Goal: Task Accomplishment & Management: Manage account settings

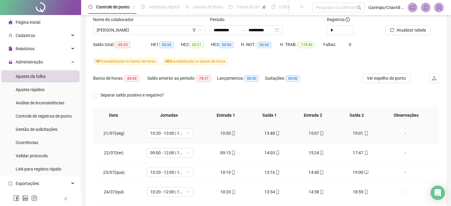
scroll to position [33, 0]
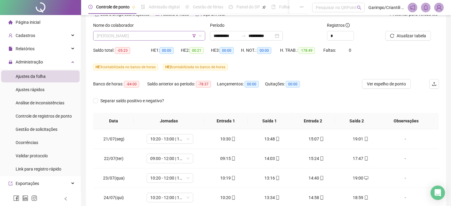
click at [170, 38] on span "[PERSON_NAME]" at bounding box center [149, 35] width 105 height 9
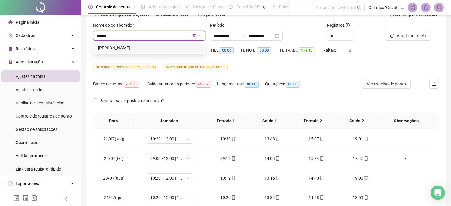
type input "*******"
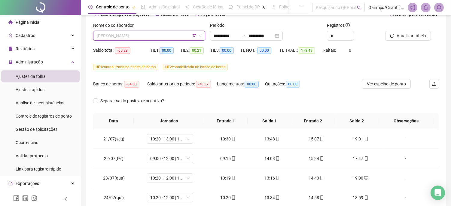
click at [197, 35] on span "[PERSON_NAME]" at bounding box center [149, 35] width 105 height 9
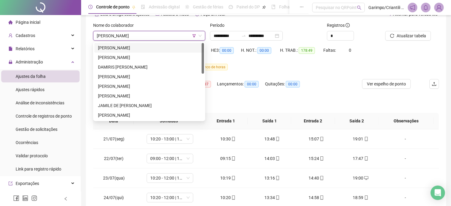
click at [195, 38] on span "[PERSON_NAME]" at bounding box center [149, 35] width 105 height 9
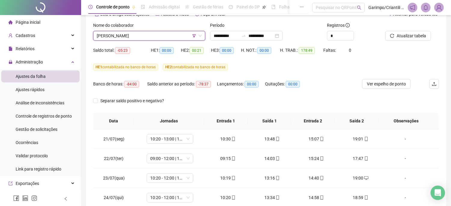
click at [195, 37] on icon "filter" at bounding box center [194, 36] width 4 height 4
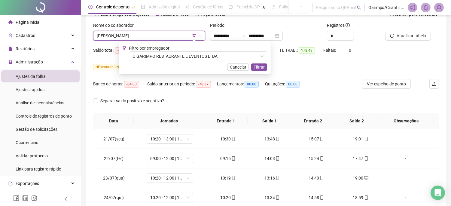
click at [189, 50] on div "Filtro por empregador O GARIMPO RESTAURANTE E EVENTOS LTDA" at bounding box center [198, 53] width 138 height 16
click at [189, 56] on span "O GARIMPO RESTAURANTE E EVENTOS LTDA" at bounding box center [197, 56] width 131 height 9
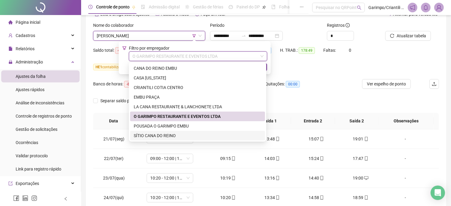
click at [147, 137] on div "SÍTIO CANA DO REINO" at bounding box center [198, 135] width 128 height 7
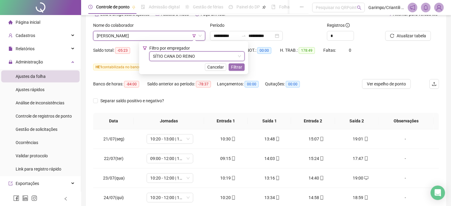
click at [239, 65] on span "Filtrar" at bounding box center [236, 67] width 11 height 7
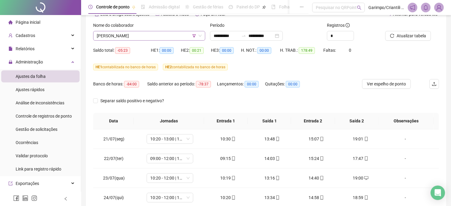
click at [131, 39] on span "[PERSON_NAME]" at bounding box center [149, 35] width 105 height 9
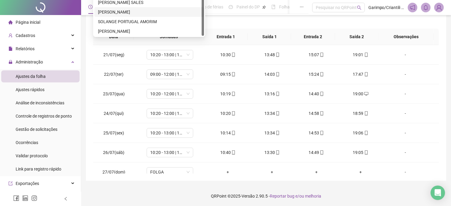
scroll to position [51, 0]
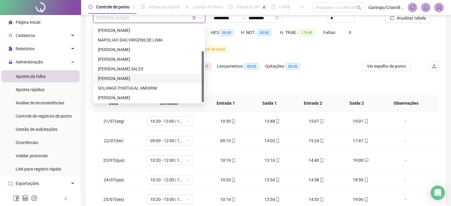
click at [121, 77] on div "[PERSON_NAME]" at bounding box center [149, 78] width 102 height 7
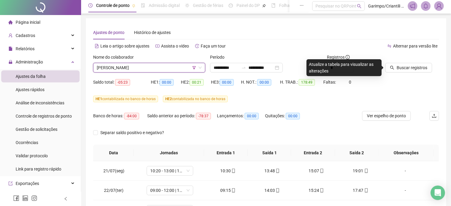
scroll to position [0, 0]
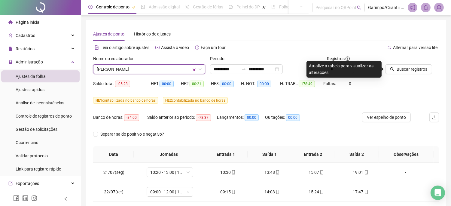
click at [400, 68] on span "Buscar registros" at bounding box center [411, 69] width 31 height 7
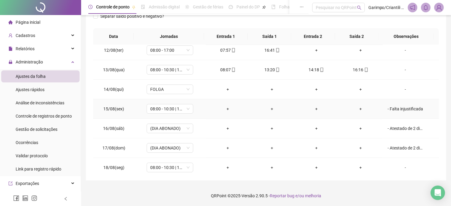
scroll to position [439, 0]
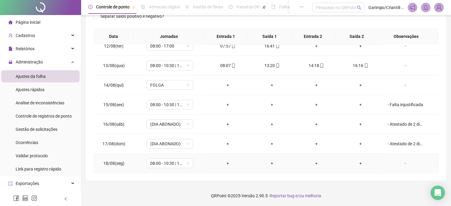
click at [403, 165] on div "-" at bounding box center [404, 163] width 35 height 7
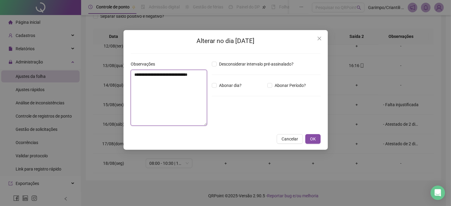
click at [181, 80] on textarea "**********" at bounding box center [169, 98] width 76 height 56
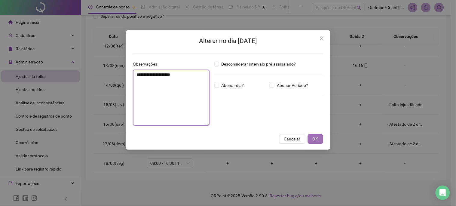
type textarea "**********"
click at [314, 138] on span "OK" at bounding box center [315, 138] width 6 height 7
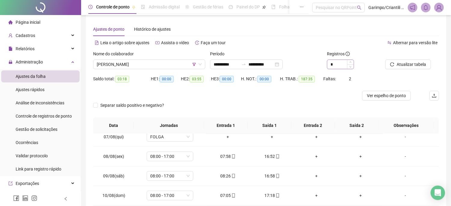
scroll to position [0, 0]
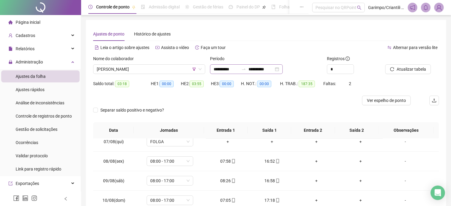
click at [283, 71] on div "**********" at bounding box center [246, 69] width 73 height 10
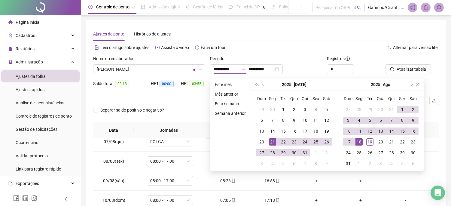
click at [243, 38] on div "Ajustes de ponto Histórico de ajustes" at bounding box center [266, 34] width 346 height 14
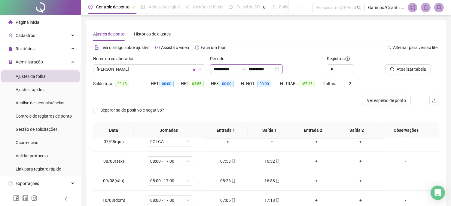
click at [283, 70] on div "**********" at bounding box center [246, 69] width 73 height 10
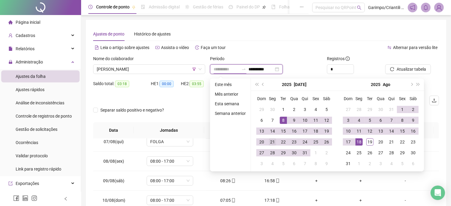
type input "**********"
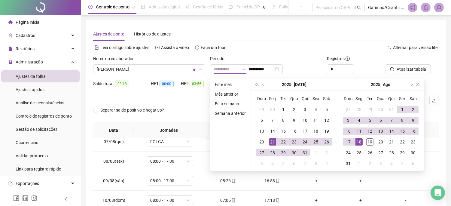
click at [273, 143] on div "21" at bounding box center [272, 141] width 7 height 7
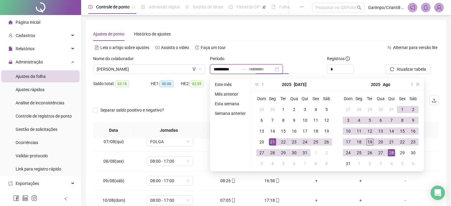
type input "**********"
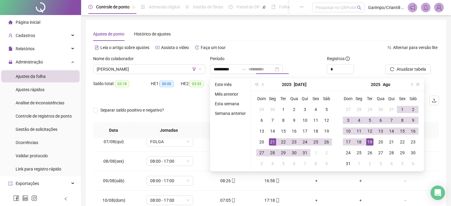
click at [367, 140] on div "19" at bounding box center [369, 141] width 7 height 7
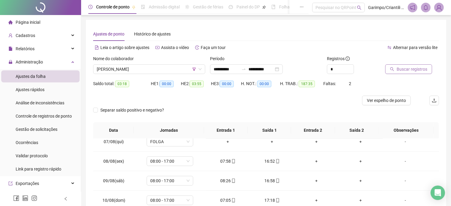
click at [412, 65] on button "Buscar registros" at bounding box center [408, 69] width 47 height 10
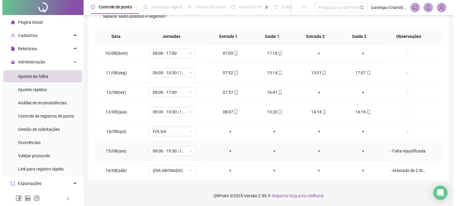
scroll to position [458, 0]
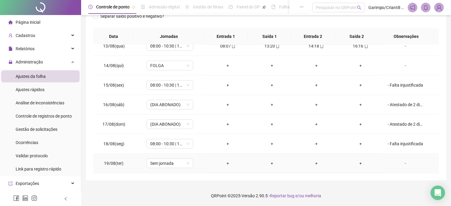
drag, startPoint x: 155, startPoint y: 164, endPoint x: 129, endPoint y: 158, distance: 26.4
click at [155, 164] on span "Sem jornada" at bounding box center [169, 163] width 39 height 9
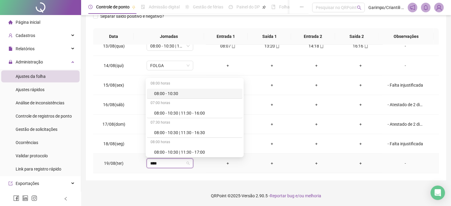
type input "*****"
click at [188, 131] on div "08:00 - 10:30 | 11:30 - 16:30" at bounding box center [196, 132] width 85 height 7
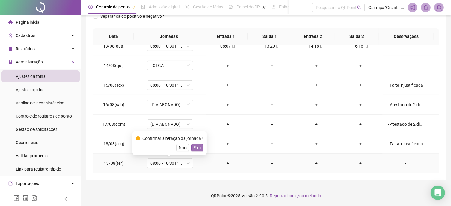
click at [194, 151] on span "Sim" at bounding box center [197, 147] width 7 height 7
click at [400, 160] on div "-" at bounding box center [404, 163] width 35 height 7
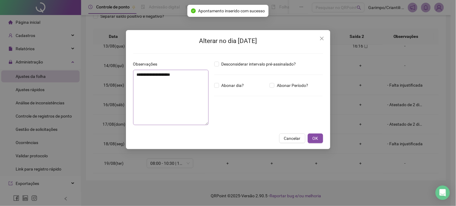
click at [141, 68] on div "Observações" at bounding box center [171, 65] width 76 height 9
click at [146, 77] on textarea "**********" at bounding box center [170, 97] width 75 height 55
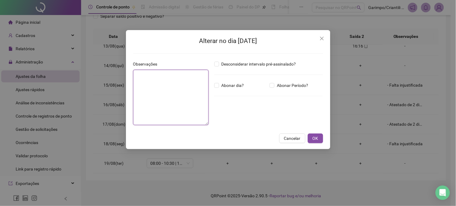
click at [150, 79] on textarea at bounding box center [170, 97] width 75 height 55
paste textarea "*"
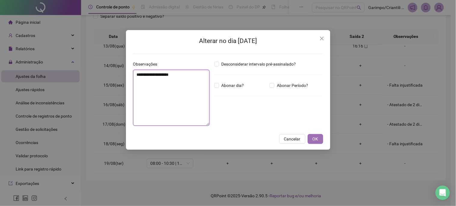
type textarea "**********"
click at [314, 141] on span "OK" at bounding box center [315, 138] width 6 height 7
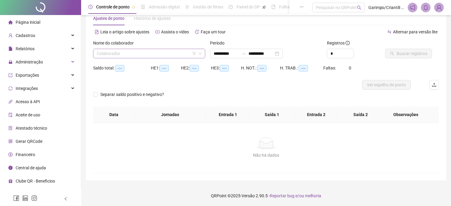
scroll to position [16, 0]
click at [194, 55] on icon "filter" at bounding box center [194, 54] width 4 height 4
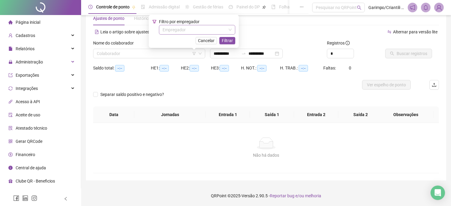
click at [202, 30] on input "search" at bounding box center [194, 29] width 64 height 9
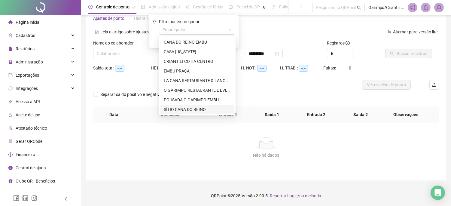
click at [181, 110] on div "SÍTIO CANA DO REINO" at bounding box center [197, 109] width 67 height 7
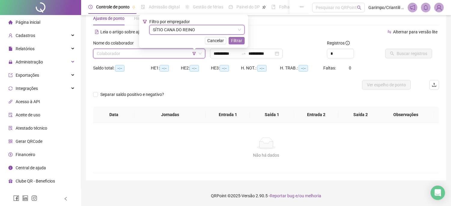
click at [235, 40] on span "Filtrar" at bounding box center [236, 40] width 11 height 7
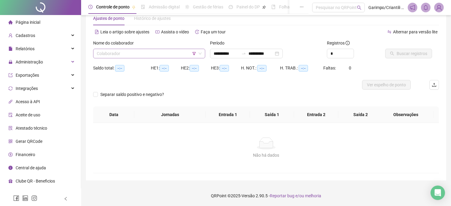
click at [165, 50] on input "search" at bounding box center [146, 53] width 99 height 9
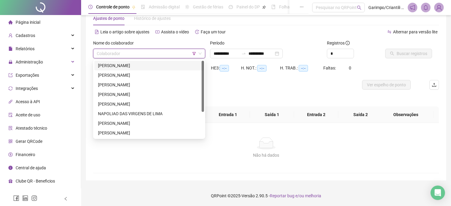
click at [135, 64] on div "[PERSON_NAME]" at bounding box center [149, 65] width 102 height 7
click at [138, 52] on span "[PERSON_NAME]" at bounding box center [149, 53] width 105 height 9
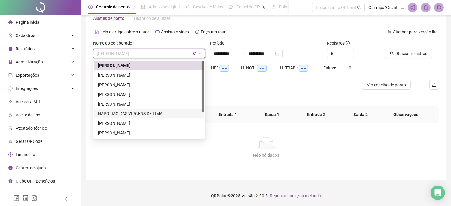
scroll to position [38, 0]
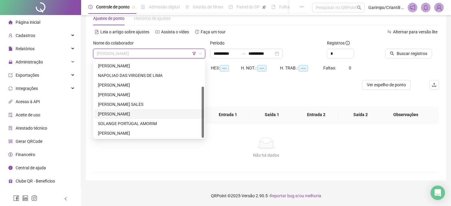
click at [120, 115] on div "[PERSON_NAME]" at bounding box center [149, 114] width 102 height 7
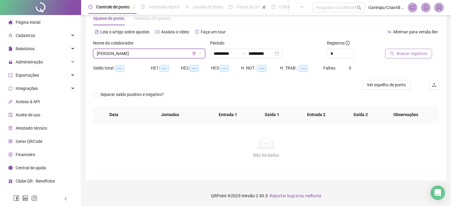
click at [389, 53] on button "Buscar registros" at bounding box center [408, 54] width 47 height 10
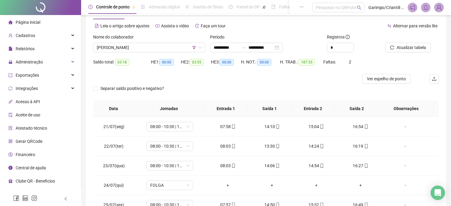
scroll to position [33, 0]
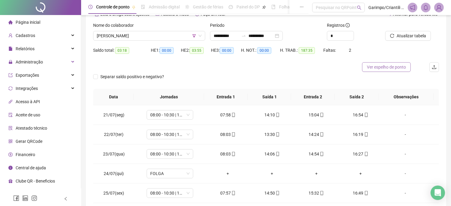
click at [391, 64] on span "Ver espelho de ponto" at bounding box center [386, 67] width 39 height 7
click at [72, 60] on div "Administração" at bounding box center [40, 62] width 78 height 12
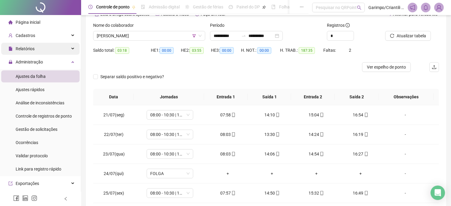
click at [43, 50] on div "Relatórios" at bounding box center [40, 49] width 78 height 12
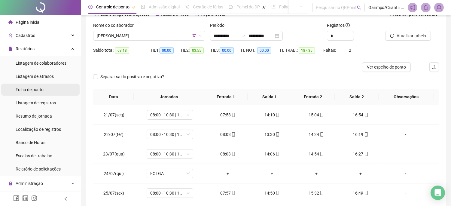
click at [35, 85] on div "Folha de ponto" at bounding box center [30, 90] width 28 height 12
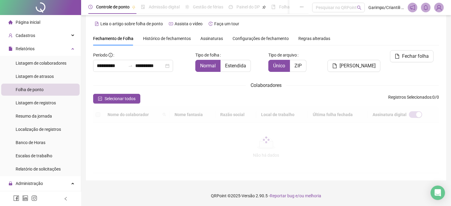
scroll to position [20, 0]
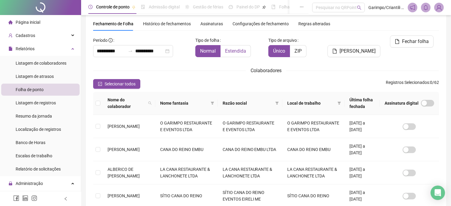
click at [244, 50] on span "Estendida" at bounding box center [235, 51] width 21 height 6
click at [277, 104] on icon "filter" at bounding box center [277, 103] width 4 height 4
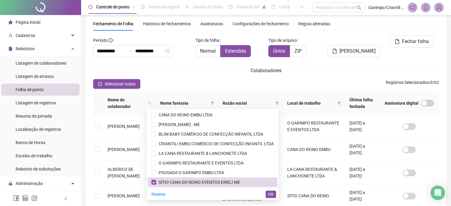
click at [166, 77] on div "**********" at bounding box center [266, 200] width 346 height 330
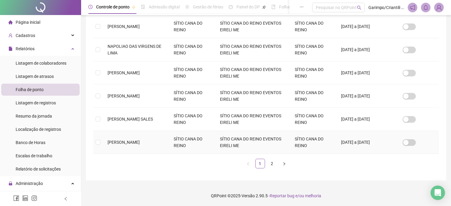
click at [95, 143] on td at bounding box center [98, 142] width 10 height 23
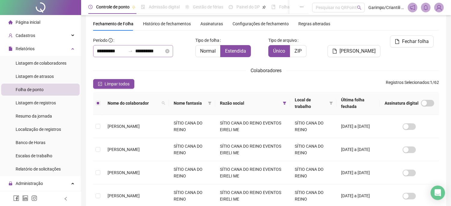
click at [169, 55] on div "**********" at bounding box center [133, 51] width 80 height 12
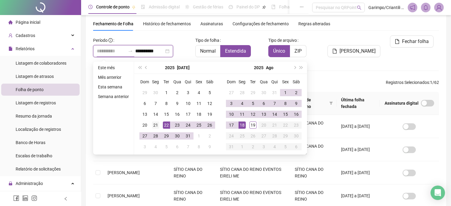
type input "**********"
click at [154, 125] on div "21" at bounding box center [155, 124] width 7 height 7
type input "**********"
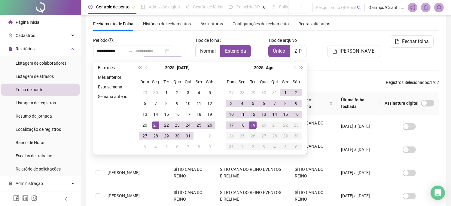
click at [255, 125] on div "19" at bounding box center [252, 124] width 7 height 7
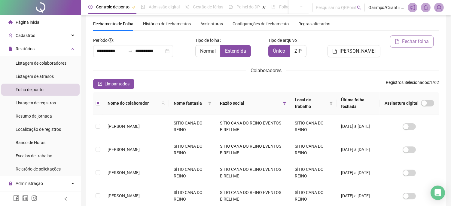
click at [404, 42] on span "Fechar folha" at bounding box center [415, 41] width 27 height 7
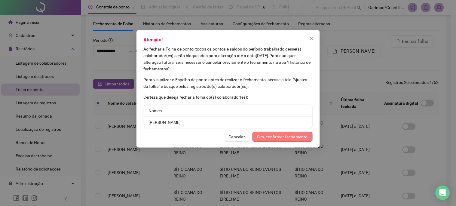
click at [267, 136] on span "Sim, confirmar fechamento" at bounding box center [282, 136] width 50 height 7
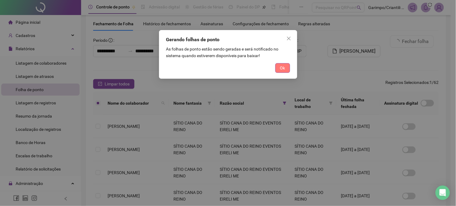
click at [287, 68] on button "Ok" at bounding box center [282, 68] width 15 height 10
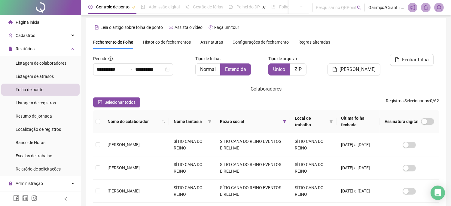
scroll to position [0, 0]
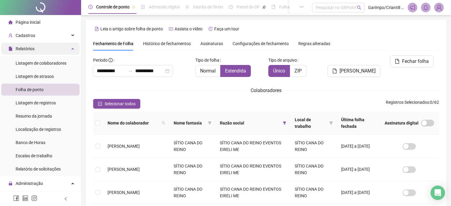
click at [64, 49] on div "Relatórios" at bounding box center [40, 49] width 78 height 12
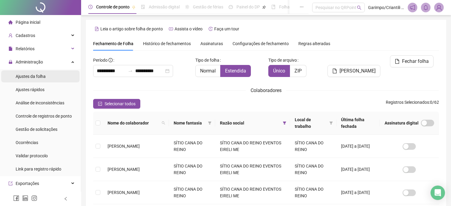
click at [44, 75] on span "Ajustes da folha" at bounding box center [31, 76] width 30 height 5
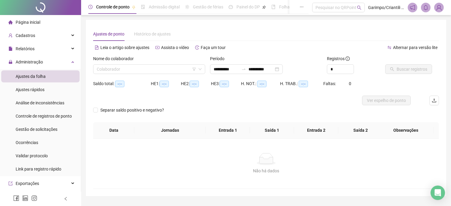
type input "**********"
click at [150, 71] on input "search" at bounding box center [146, 69] width 99 height 9
click at [162, 70] on input "search" at bounding box center [146, 69] width 99 height 9
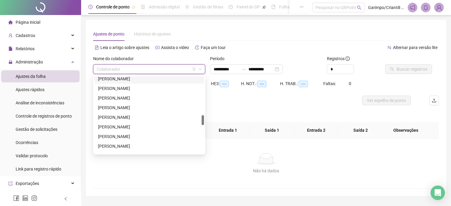
click at [219, 112] on div "Separar saldo positivo e negativo?" at bounding box center [266, 113] width 346 height 17
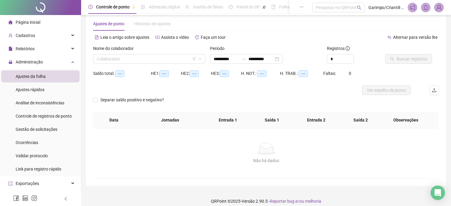
scroll to position [16, 0]
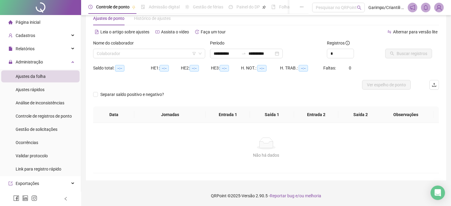
click at [234, 27] on div "Leia o artigo sobre ajustes Assista o vídeo Faça um tour" at bounding box center [179, 32] width 173 height 10
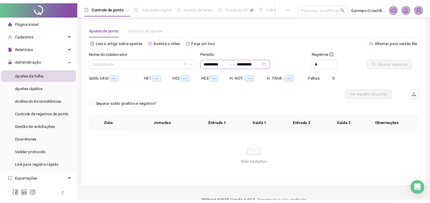
scroll to position [0, 0]
